Goal: Find specific page/section: Find specific page/section

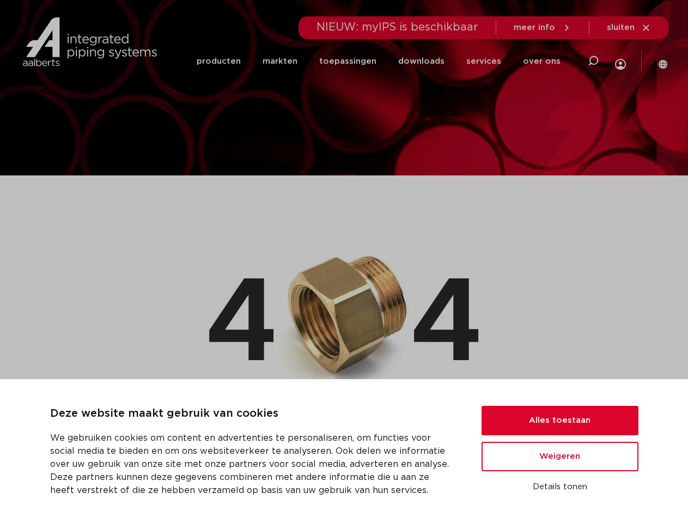
click at [344, 262] on img at bounding box center [344, 313] width 270 height 172
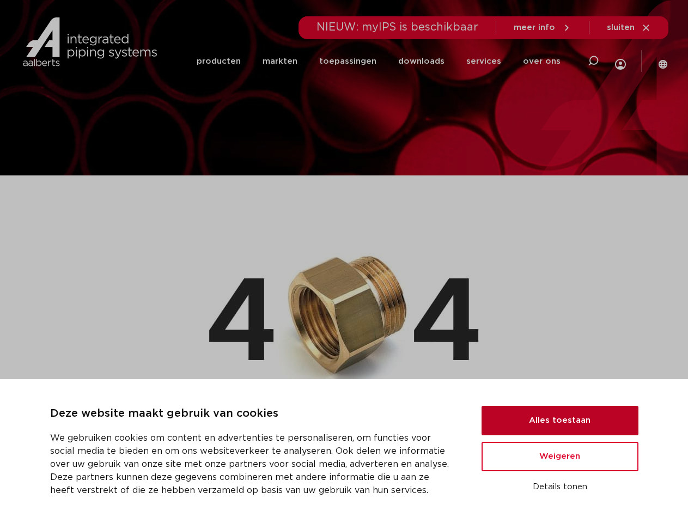
click at [560, 421] on button "Alles toestaan" at bounding box center [560, 420] width 157 height 29
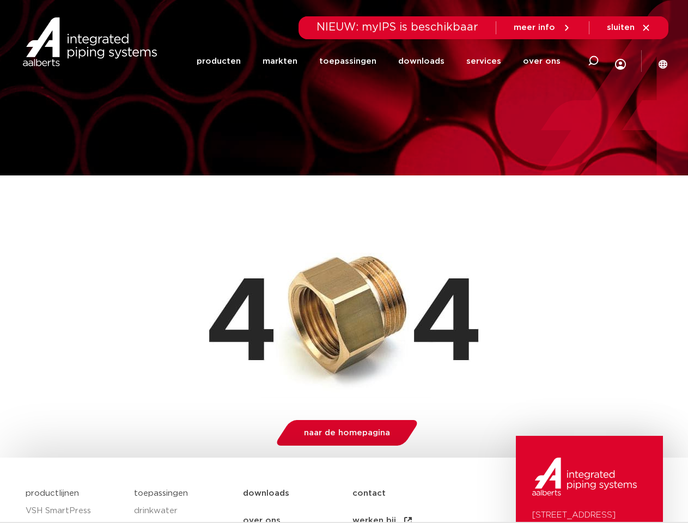
click at [560, 487] on img at bounding box center [584, 477] width 105 height 38
click at [383, 61] on li "toepassingen" at bounding box center [347, 61] width 79 height 44
click at [592, 61] on icon at bounding box center [593, 60] width 13 height 13
click at [629, 28] on span "sluiten" at bounding box center [621, 27] width 28 height 8
